Goal: Transaction & Acquisition: Purchase product/service

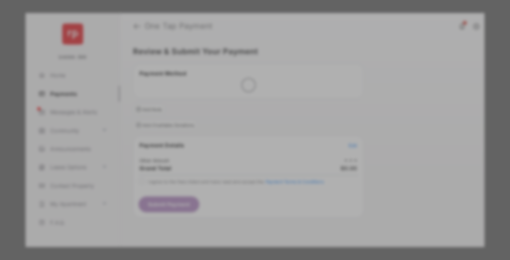
click at [241, 117] on div "Other Amount" at bounding box center [241, 123] width 118 height 12
type input "**"
click at [230, 183] on button "Save" at bounding box center [230, 191] width 36 height 17
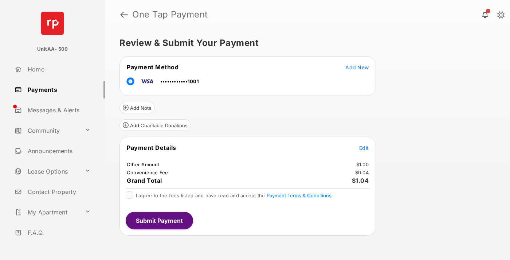
click at [364, 147] on span "Edit" at bounding box center [363, 148] width 9 height 6
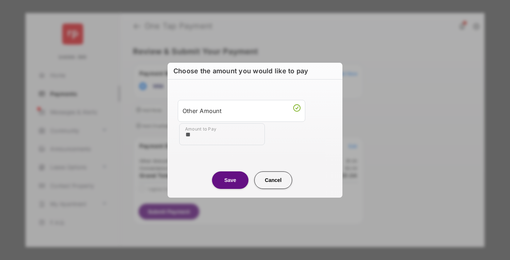
click at [230, 179] on button "Save" at bounding box center [230, 179] width 36 height 17
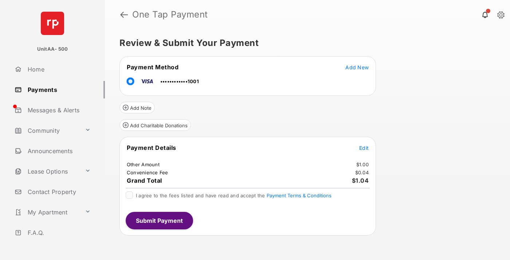
click at [159, 220] on button "Submit Payment" at bounding box center [159, 219] width 67 height 17
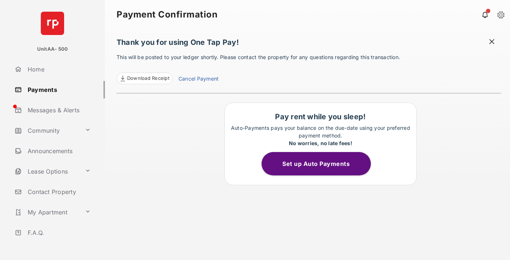
click at [57, 89] on link "Payments" at bounding box center [58, 89] width 93 height 17
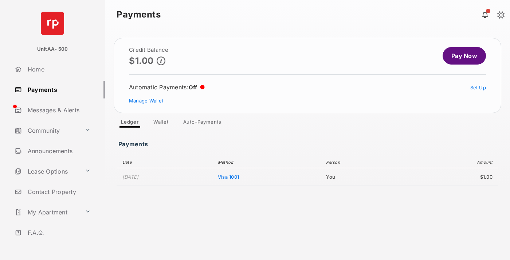
click at [461, 56] on link "Pay Now" at bounding box center [463, 55] width 43 height 17
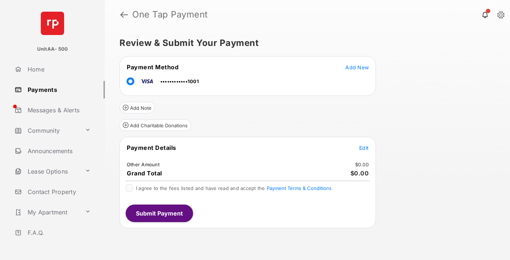
click at [364, 147] on span "Edit" at bounding box center [363, 148] width 9 height 6
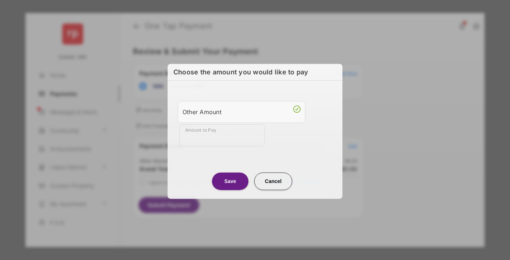
click at [241, 111] on div "Other Amount" at bounding box center [241, 112] width 118 height 12
type input "**"
click at [230, 179] on button "Save" at bounding box center [230, 180] width 36 height 17
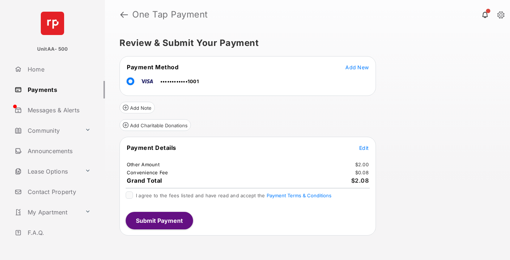
click at [159, 220] on button "Submit Payment" at bounding box center [159, 219] width 67 height 17
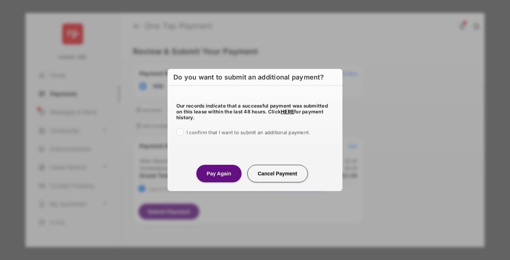
click at [218, 173] on button "Pay Again" at bounding box center [218, 173] width 45 height 17
